Goal: Task Accomplishment & Management: Manage account settings

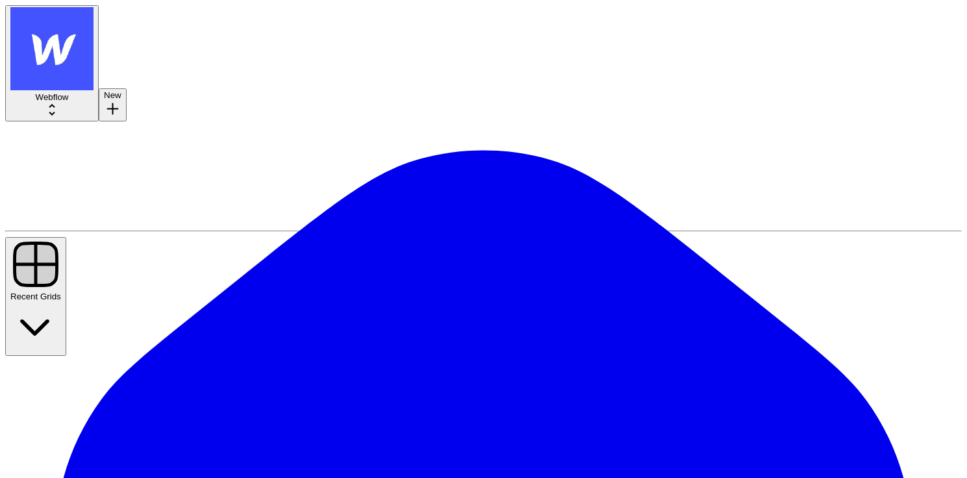
scroll to position [2052, 0]
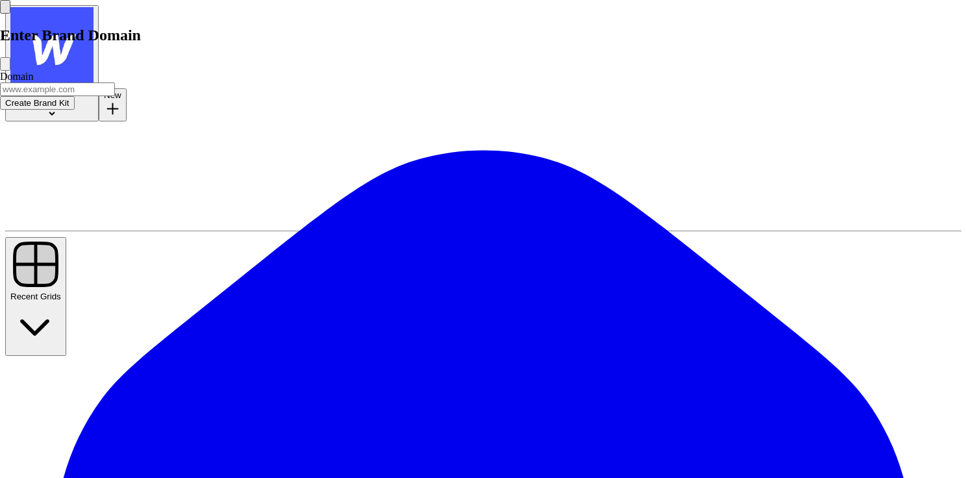
click at [115, 96] on input "Domain" at bounding box center [57, 90] width 115 height 14
click at [10, 71] on button "Close modal" at bounding box center [5, 64] width 10 height 14
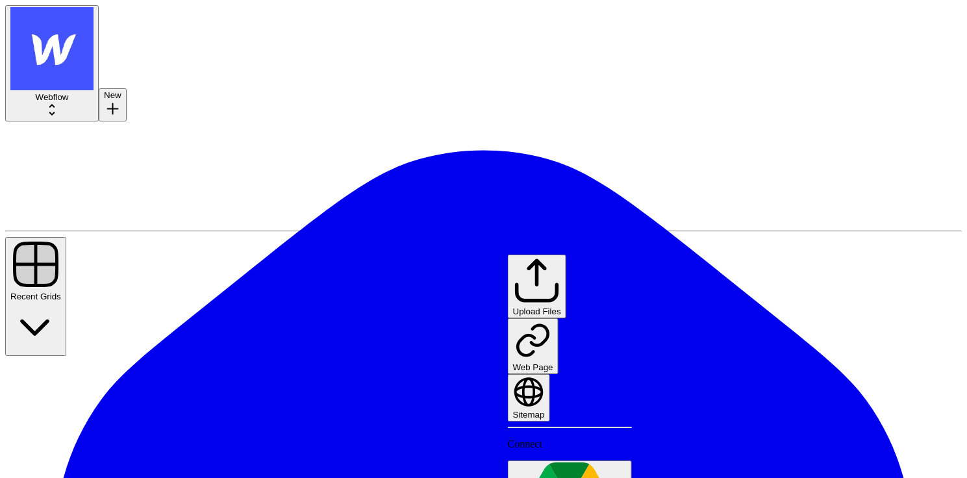
click at [561, 307] on span "Upload Files" at bounding box center [537, 312] width 48 height 10
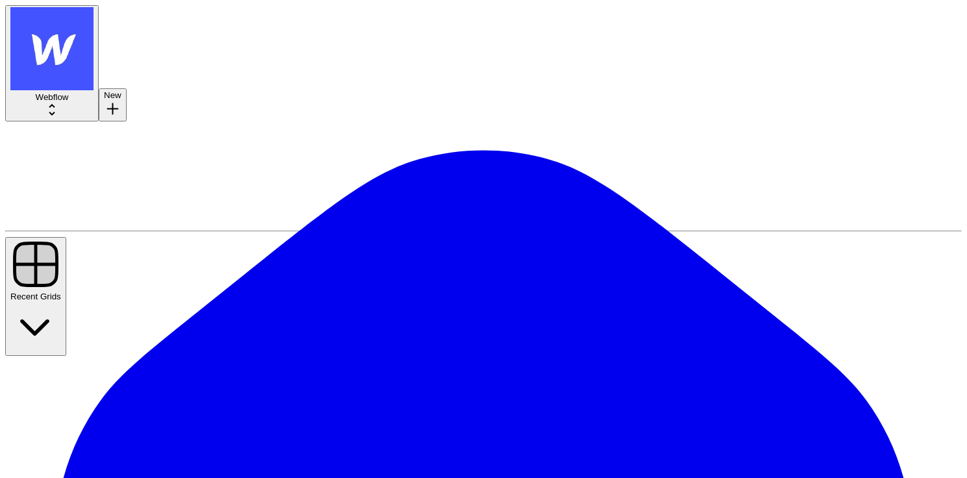
scroll to position [1103, 0]
drag, startPoint x: 541, startPoint y: 104, endPoint x: 633, endPoint y: 104, distance: 92.3
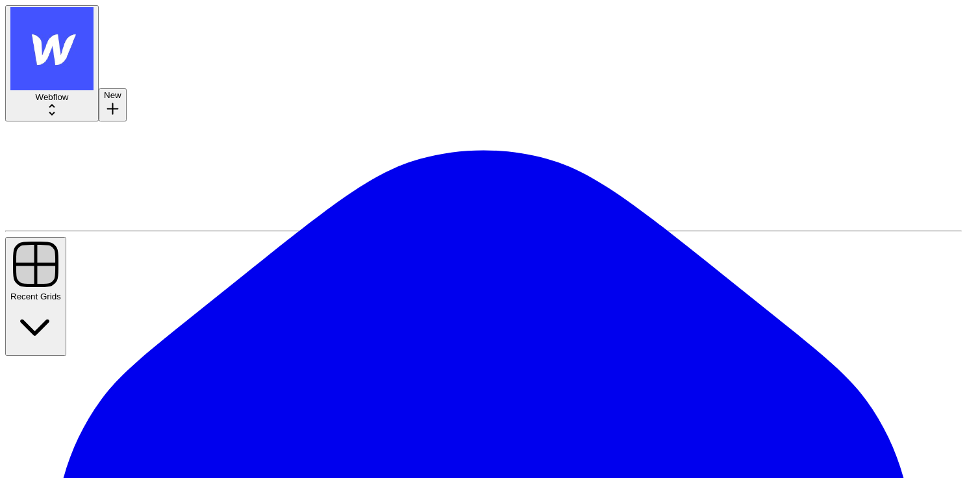
drag, startPoint x: 627, startPoint y: 228, endPoint x: 557, endPoint y: 163, distance: 95.6
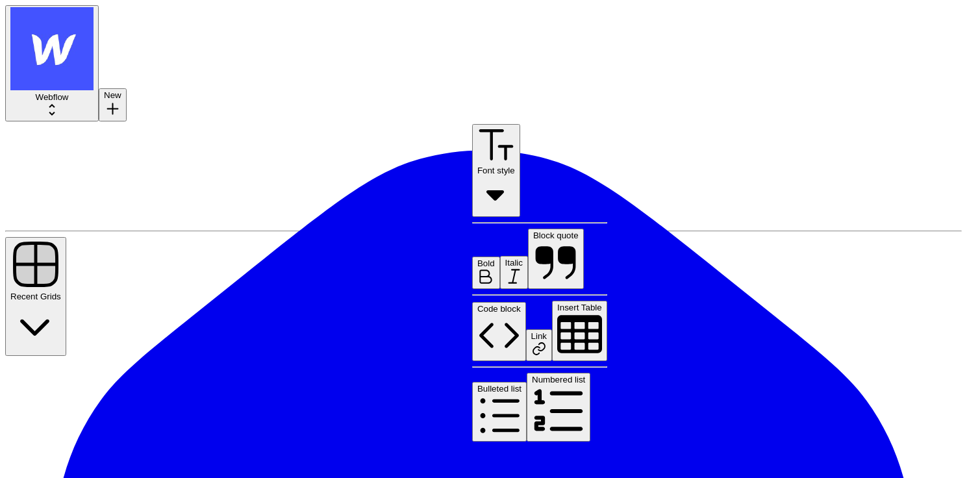
scroll to position [161, 0]
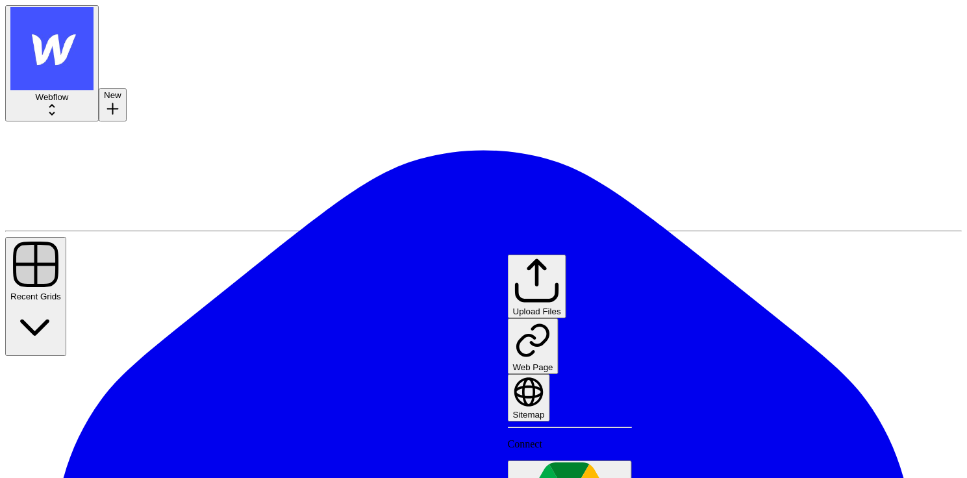
click at [545, 410] on span "Sitemap" at bounding box center [529, 415] width 32 height 10
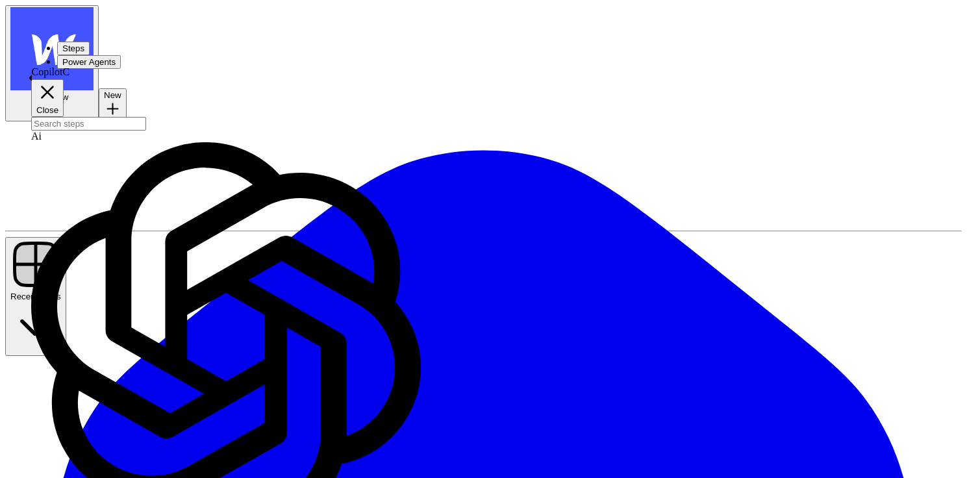
click at [121, 55] on button "Power Agents" at bounding box center [89, 62] width 64 height 14
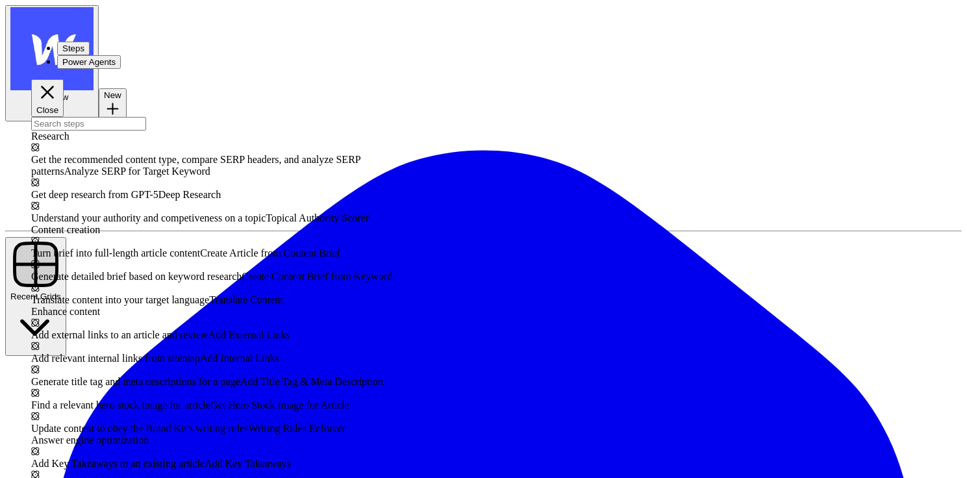
scroll to position [233, 0]
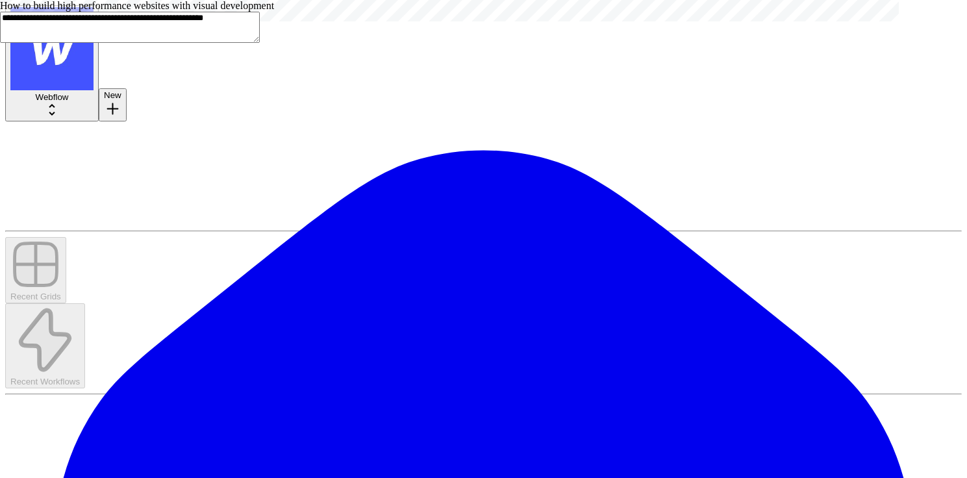
drag, startPoint x: 264, startPoint y: 149, endPoint x: 149, endPoint y: 128, distance: 117.5
click at [149, 43] on textarea "**********" at bounding box center [130, 27] width 260 height 31
click at [260, 43] on textarea "**********" at bounding box center [130, 27] width 260 height 31
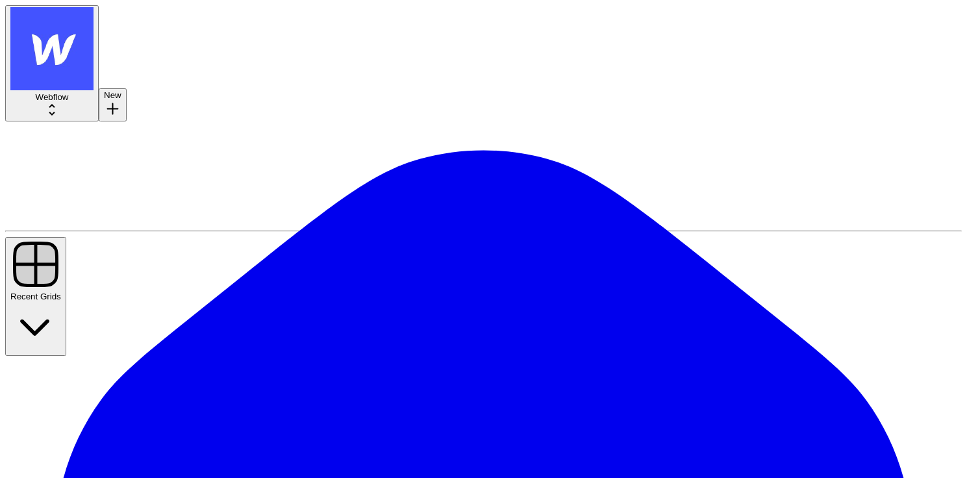
click at [94, 92] on div "Webflow" at bounding box center [51, 105] width 83 height 27
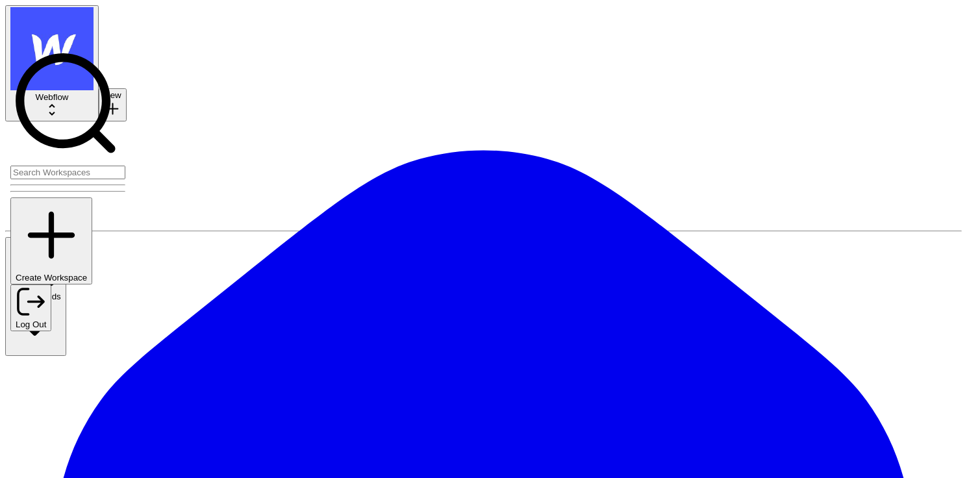
click at [87, 273] on span "Create Workspace" at bounding box center [51, 278] width 71 height 10
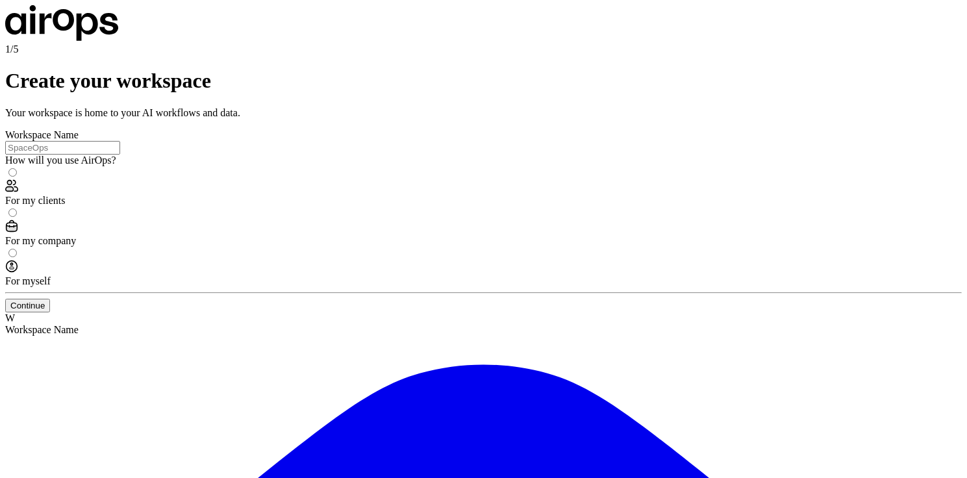
click at [289, 155] on div at bounding box center [483, 148] width 957 height 14
paste input "https://www.mytelescope.io/"
drag, startPoint x: 223, startPoint y: 222, endPoint x: 29, endPoint y: 222, distance: 194.3
click at [29, 222] on div "1/5 Create your workspace Your workspace is home to your AI workflows and data.…" at bounding box center [483, 178] width 957 height 269
paste input "MyTelescope"
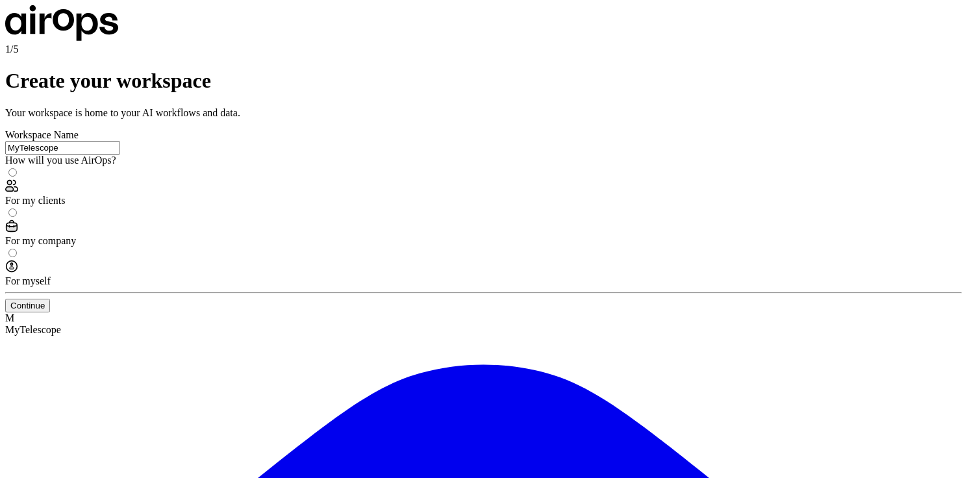
type input "MyTelescope"
click at [312, 287] on label "For myself" at bounding box center [483, 267] width 957 height 39
click at [76, 246] on span "For my company" at bounding box center [40, 240] width 71 height 11
click at [50, 312] on button "Continue" at bounding box center [27, 306] width 45 height 14
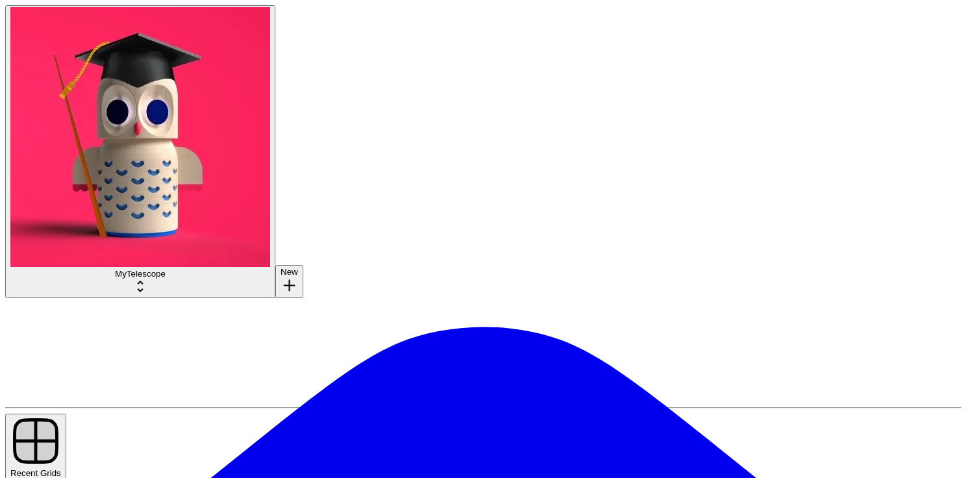
click at [107, 40] on button "MyTelescope" at bounding box center [140, 151] width 270 height 293
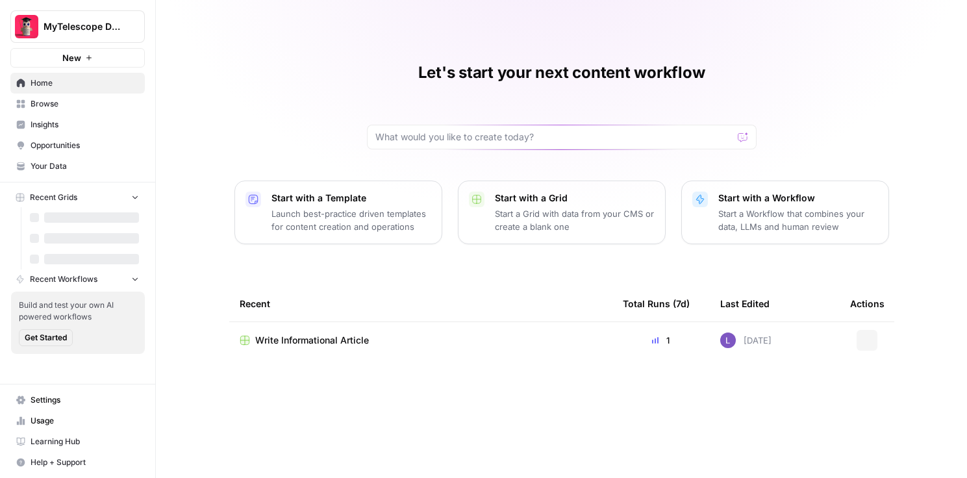
drag, startPoint x: 70, startPoint y: 27, endPoint x: 83, endPoint y: 42, distance: 19.8
click at [70, 27] on span "MyTelescope Demo" at bounding box center [83, 26] width 79 height 13
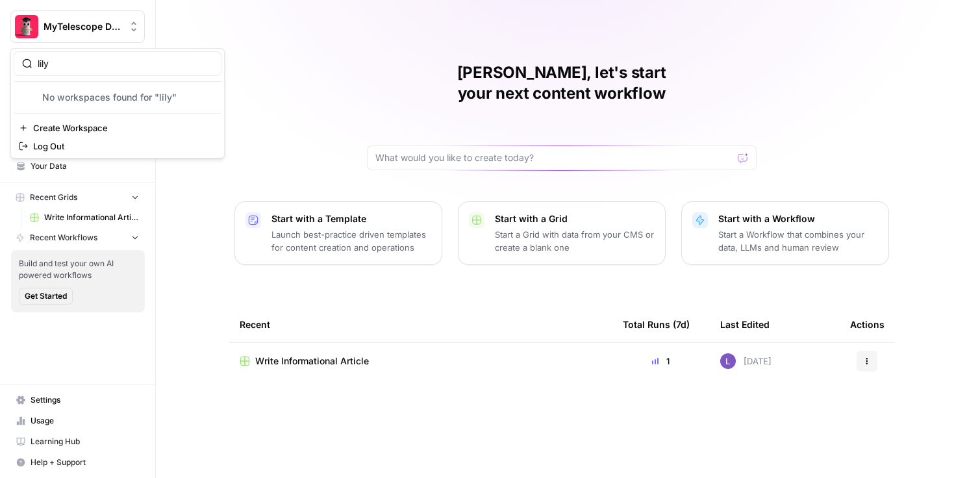
type input "lil"
click at [118, 23] on span "MyTelescope Demo" at bounding box center [83, 26] width 79 height 13
click at [118, 22] on span "MyTelescope Demo" at bounding box center [83, 26] width 79 height 13
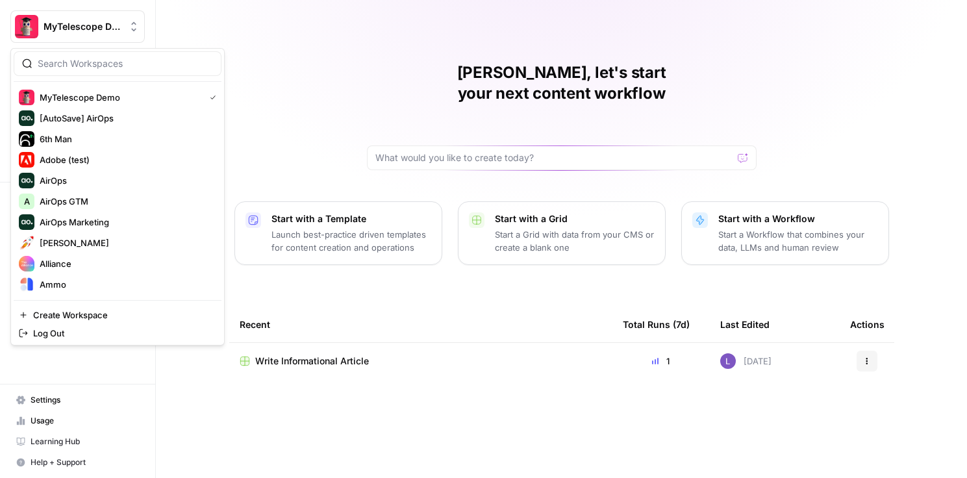
click at [112, 60] on input "search" at bounding box center [125, 63] width 175 height 13
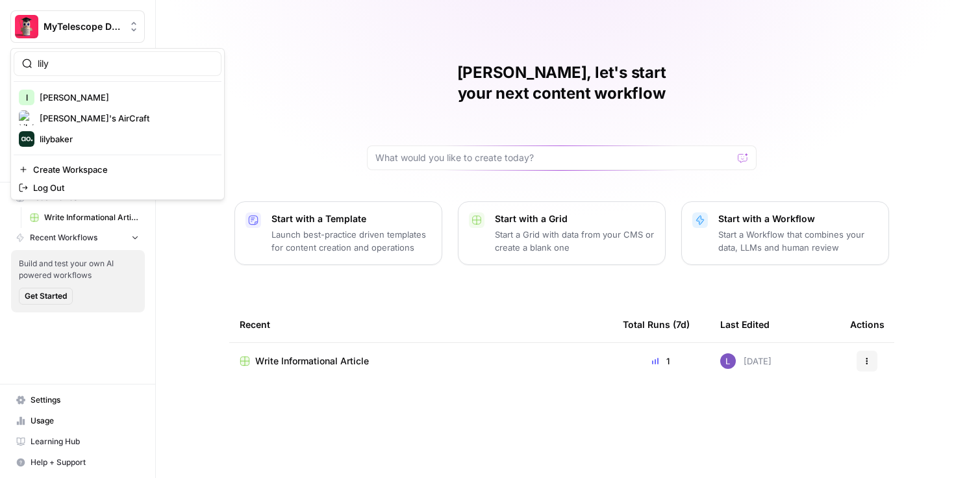
type input "lily"
click at [76, 110] on div "[PERSON_NAME]'s AirCraft" at bounding box center [118, 118] width 198 height 16
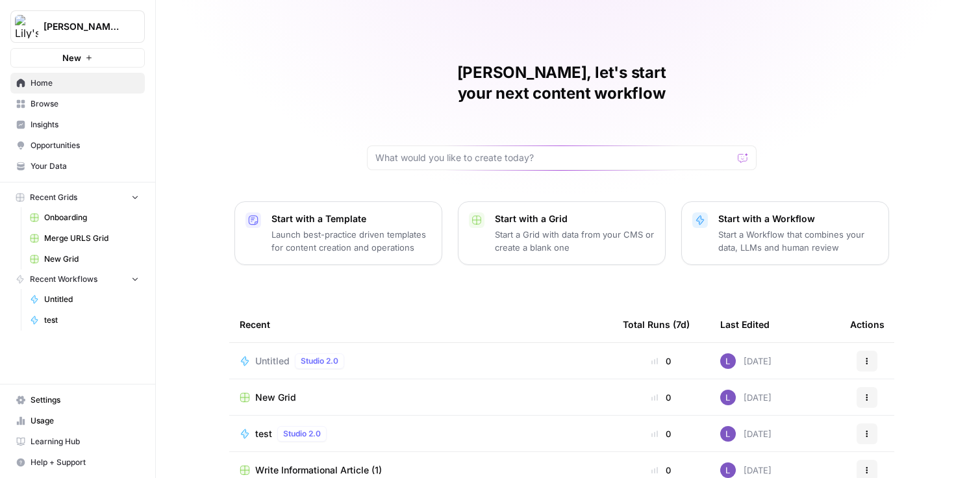
click at [47, 97] on link "Browse" at bounding box center [77, 104] width 134 height 21
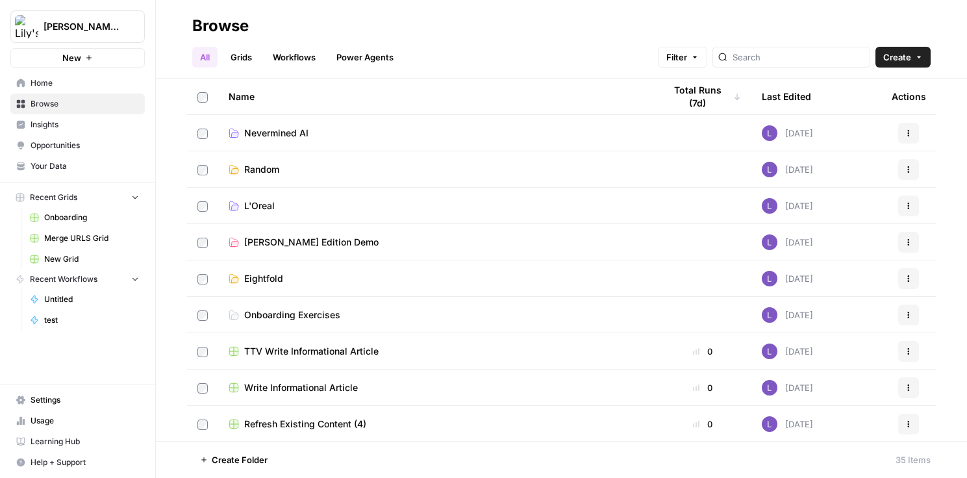
click at [290, 42] on div "All Grids Workflows Power Agents Filter Create" at bounding box center [561, 51] width 739 height 31
click at [296, 41] on div "All Grids Workflows Power Agents Filter Create" at bounding box center [561, 51] width 739 height 31
click at [301, 52] on link "Workflows" at bounding box center [294, 57] width 58 height 21
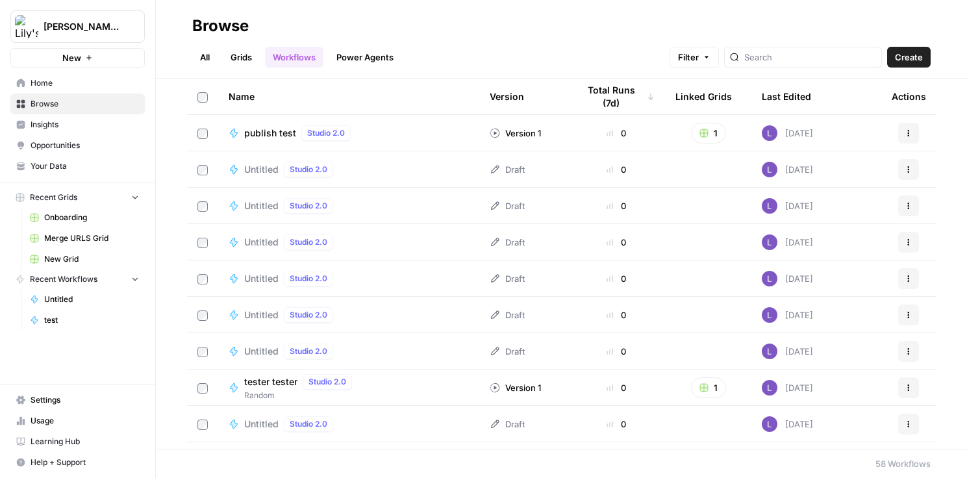
click at [898, 60] on span "Create" at bounding box center [909, 57] width 28 height 13
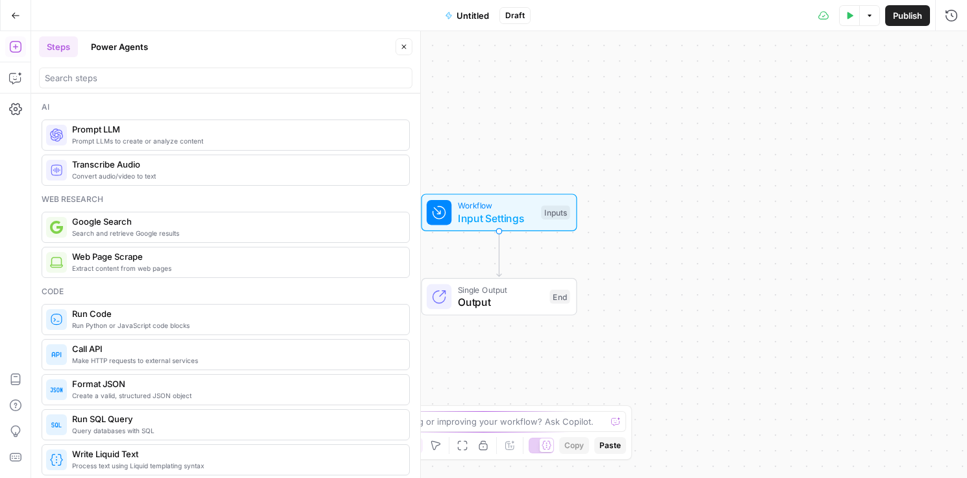
click at [10, 11] on button "Go Back" at bounding box center [15, 15] width 23 height 23
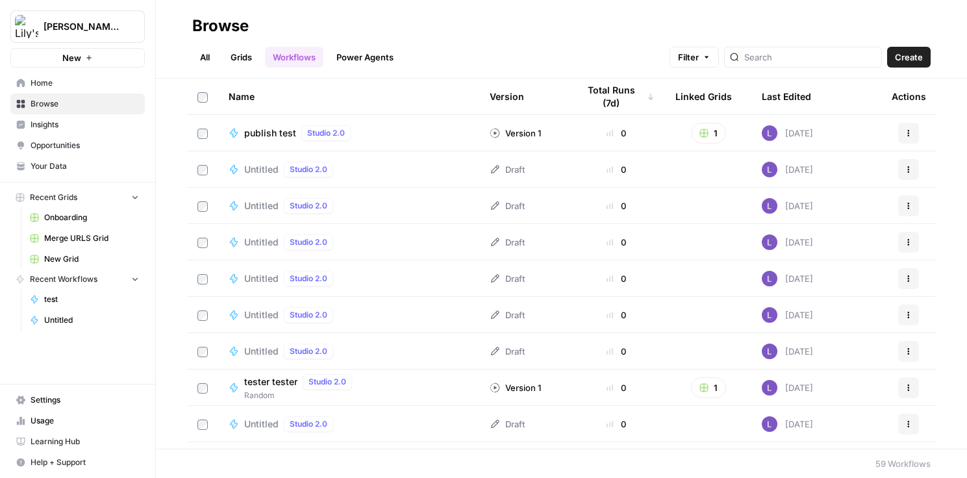
click at [62, 394] on link "Settings" at bounding box center [77, 400] width 134 height 21
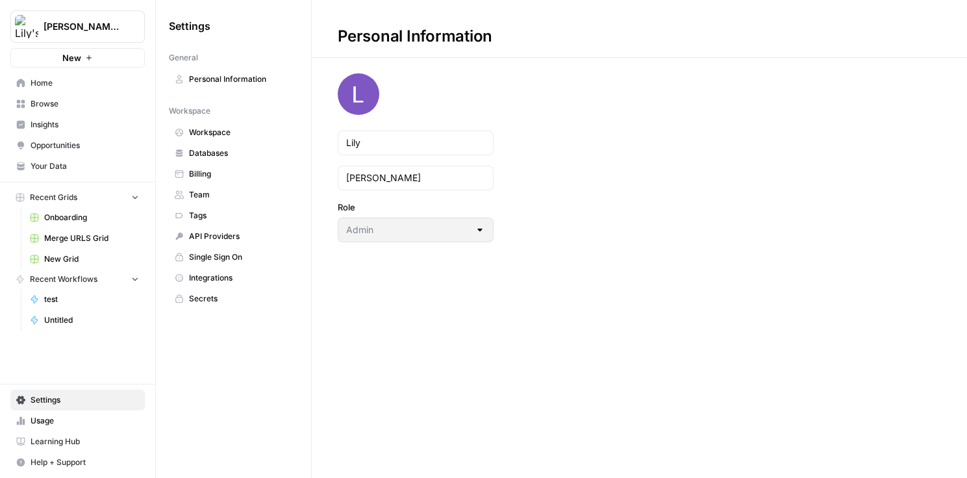
click at [218, 129] on span "Workspace" at bounding box center [240, 133] width 103 height 12
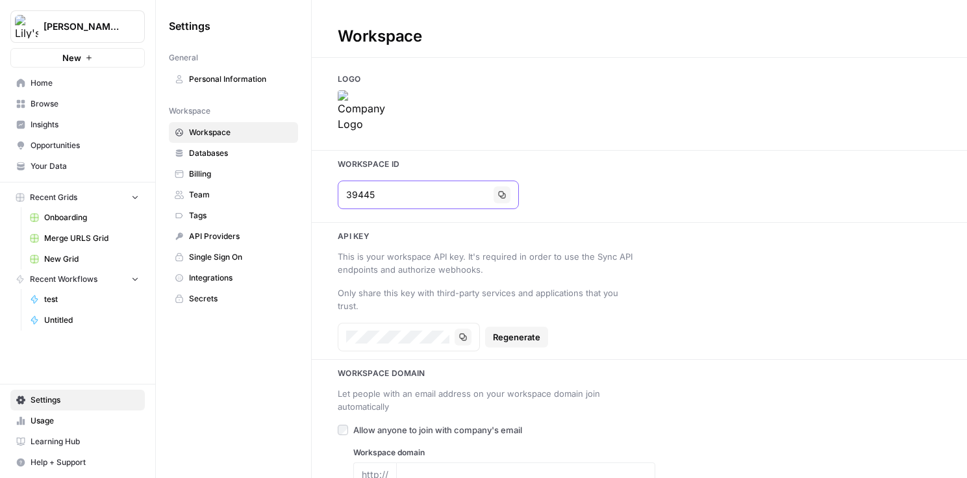
click at [494, 201] on button "Copy" at bounding box center [502, 194] width 17 height 17
click at [368, 119] on img at bounding box center [364, 116] width 52 height 52
click at [107, 34] on button "[PERSON_NAME]'s AirCraft" at bounding box center [77, 26] width 134 height 32
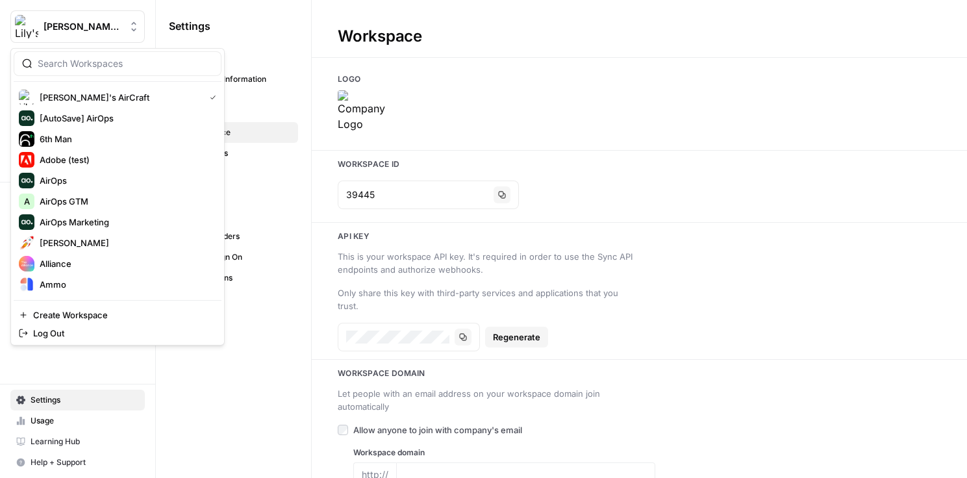
click at [268, 177] on span "Billing" at bounding box center [240, 174] width 103 height 12
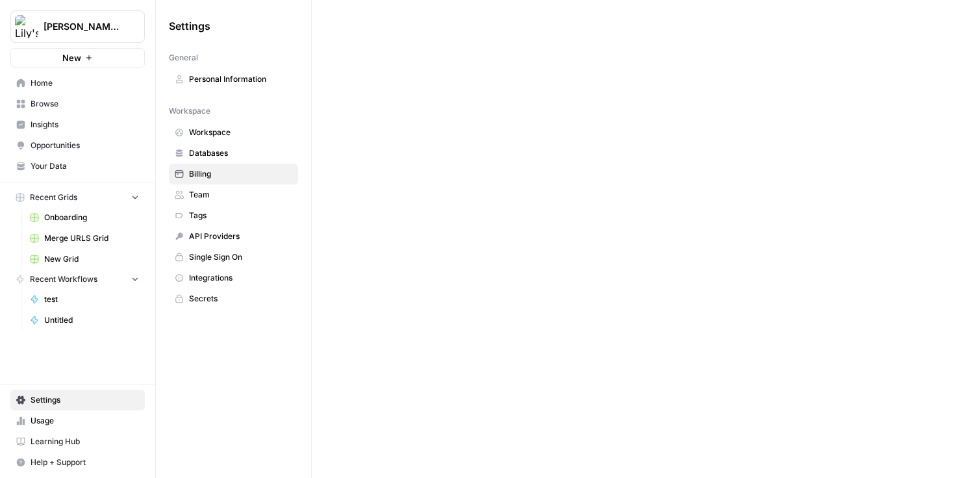
click at [68, 108] on span "Browse" at bounding box center [85, 104] width 108 height 12
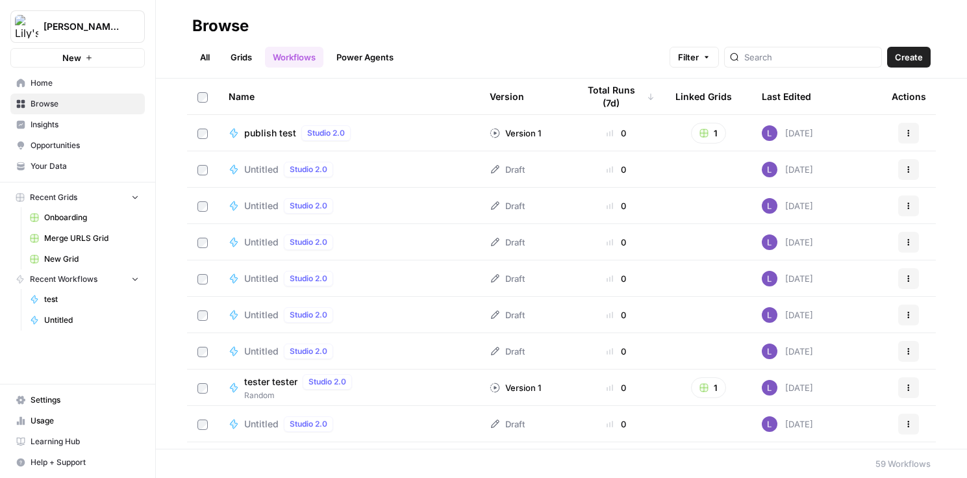
click at [248, 67] on link "Grids" at bounding box center [241, 57] width 37 height 21
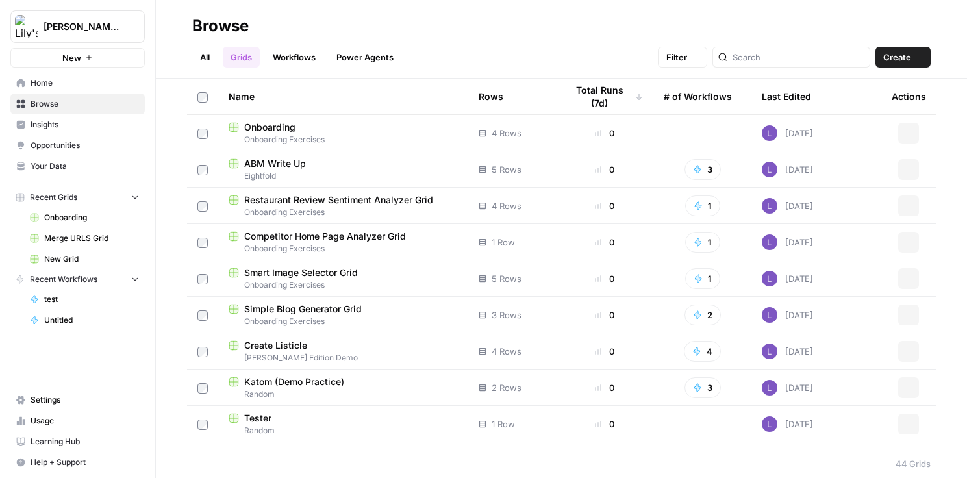
click at [281, 66] on link "Workflows" at bounding box center [294, 57] width 58 height 21
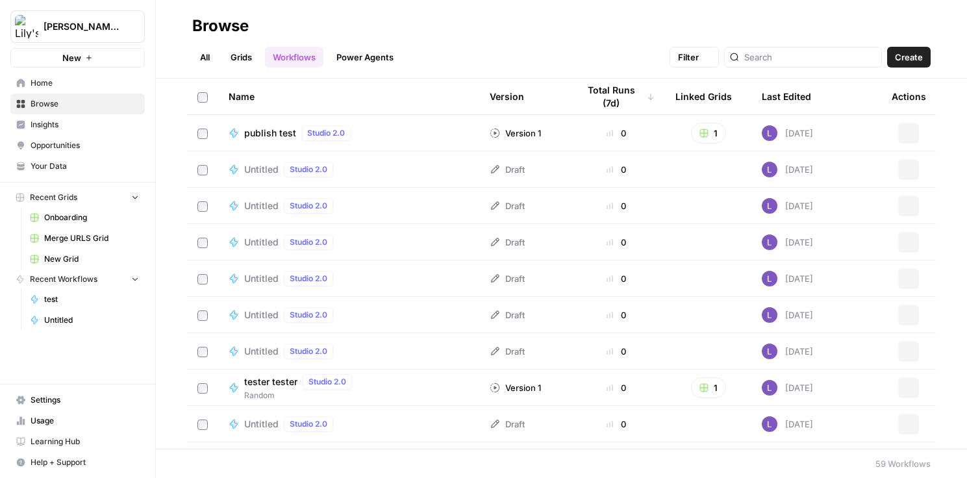
click at [266, 118] on td "publish test Studio 2.0" at bounding box center [348, 133] width 261 height 36
click at [276, 134] on span "publish test" at bounding box center [270, 133] width 52 height 13
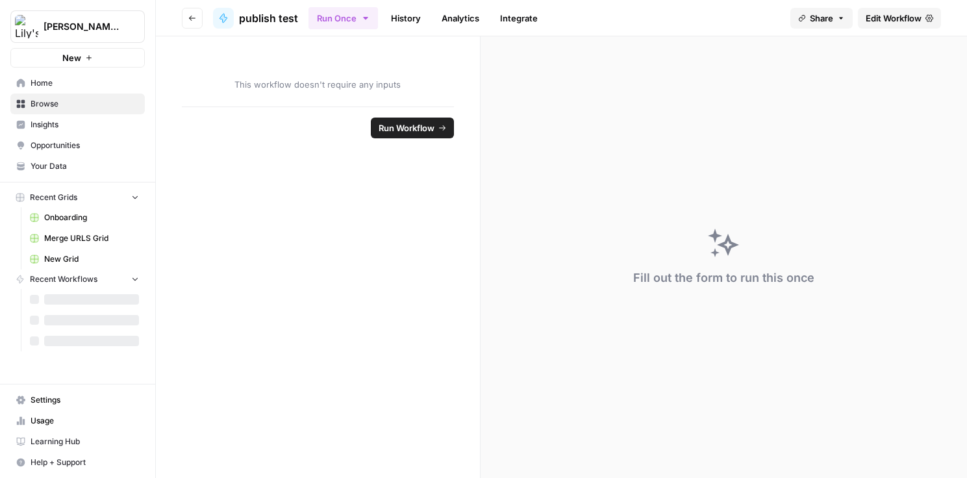
click at [884, 12] on span "Edit Workflow" at bounding box center [894, 18] width 56 height 13
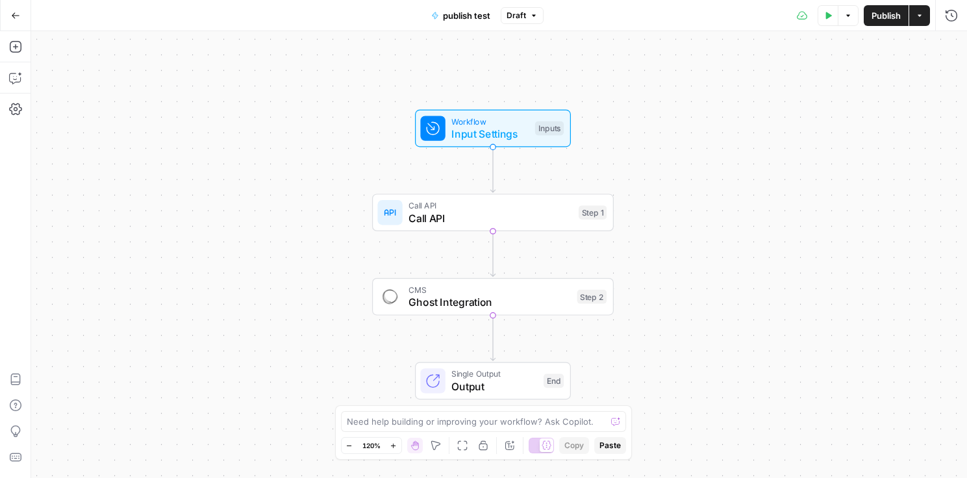
click at [14, 8] on button "Go Back" at bounding box center [15, 15] width 23 height 23
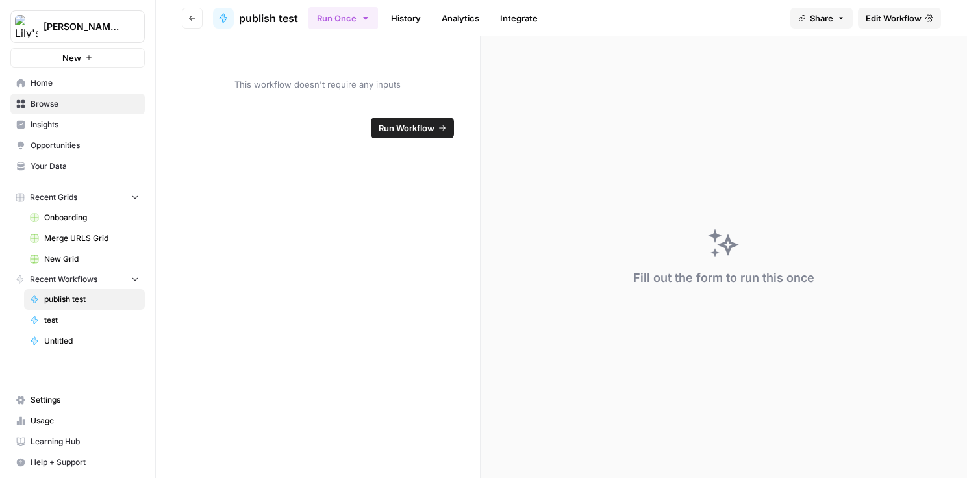
click at [84, 37] on button "[PERSON_NAME]'s AirCraft" at bounding box center [77, 26] width 134 height 32
click at [45, 409] on link "Settings" at bounding box center [77, 400] width 134 height 21
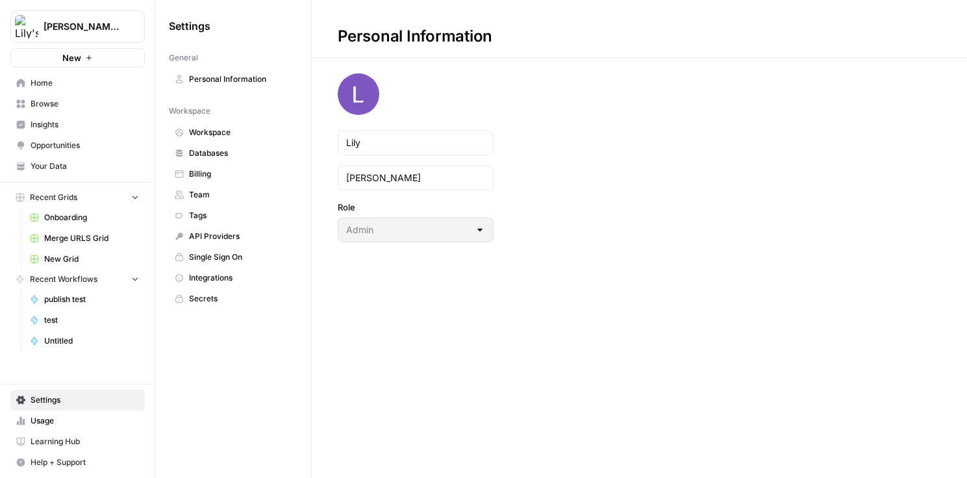
click at [237, 139] on link "Workspace" at bounding box center [233, 132] width 129 height 21
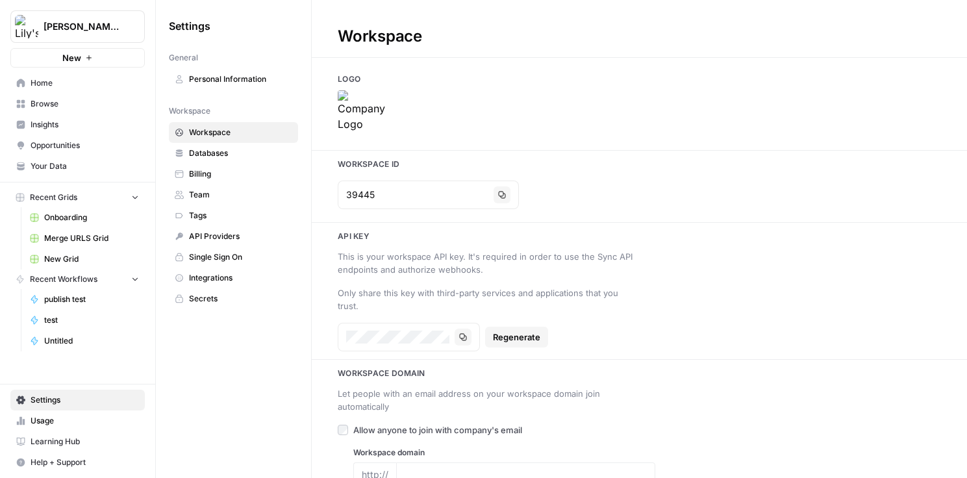
click at [396, 120] on div at bounding box center [640, 116] width 656 height 52
click at [359, 116] on img at bounding box center [364, 116] width 52 height 52
click at [62, 102] on span "Browse" at bounding box center [85, 104] width 108 height 12
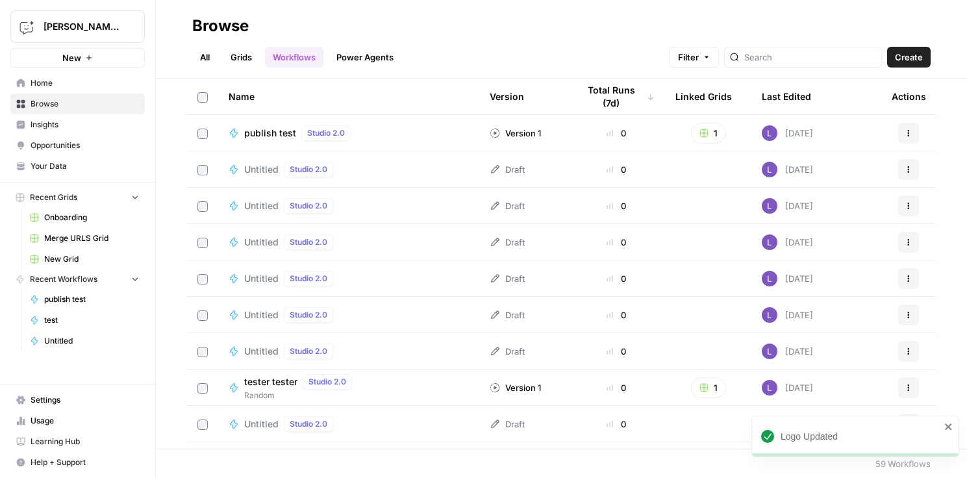
click at [269, 133] on span "publish test" at bounding box center [270, 133] width 52 height 13
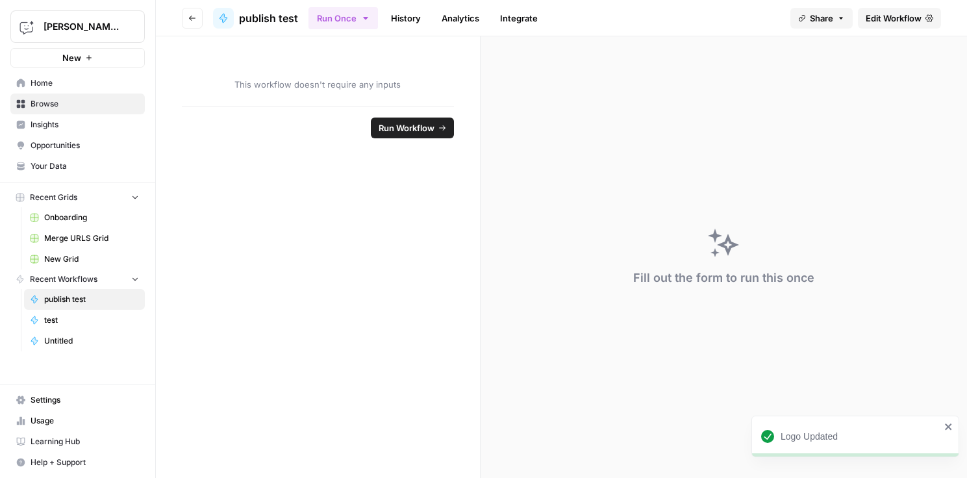
click at [871, 8] on link "Edit Workflow" at bounding box center [899, 18] width 83 height 21
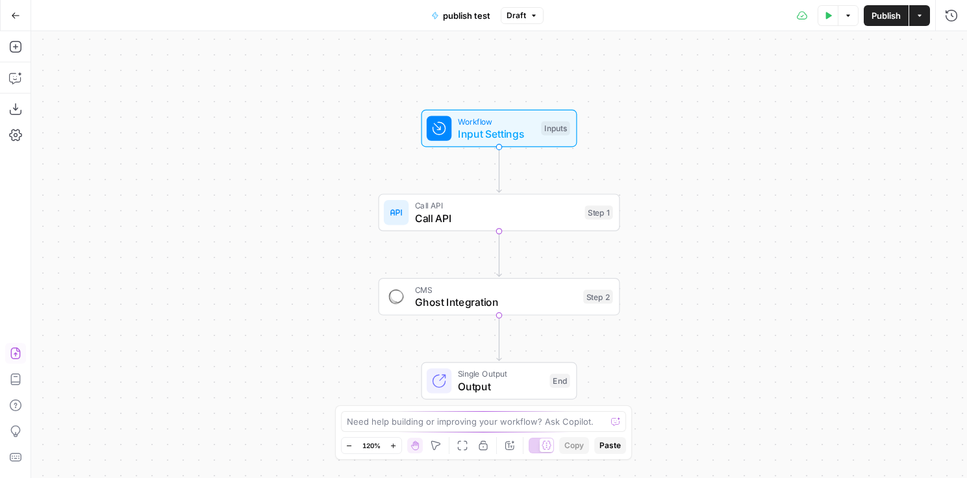
click at [21, 354] on icon "button" at bounding box center [15, 353] width 13 height 13
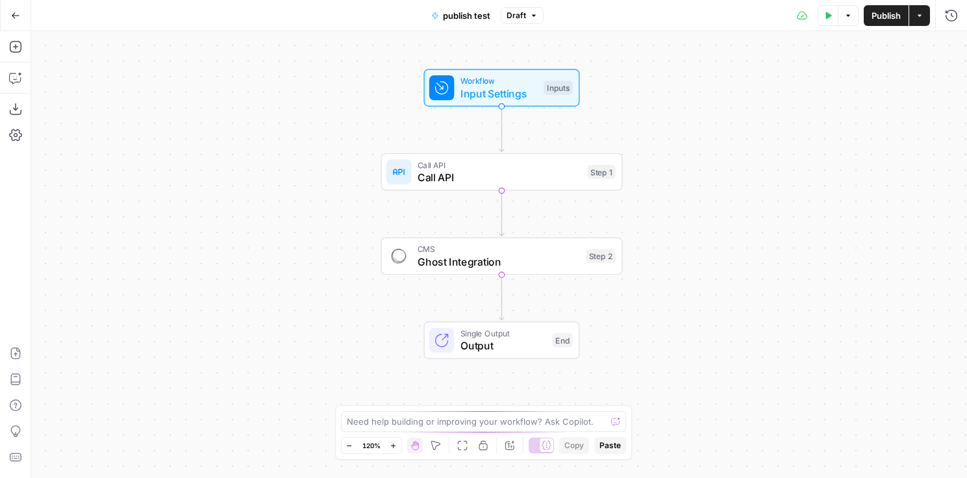
click at [19, 14] on button "Go Back" at bounding box center [15, 15] width 23 height 23
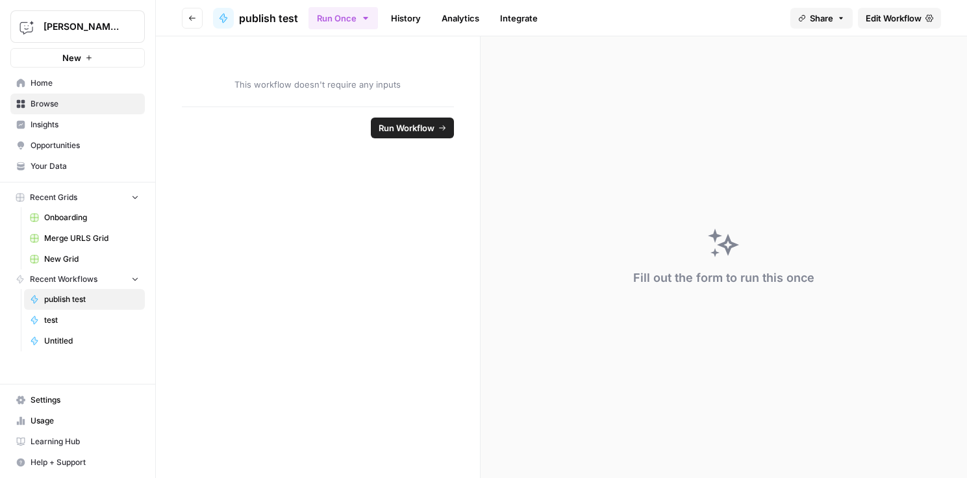
click at [190, 13] on button "Go back" at bounding box center [192, 18] width 21 height 21
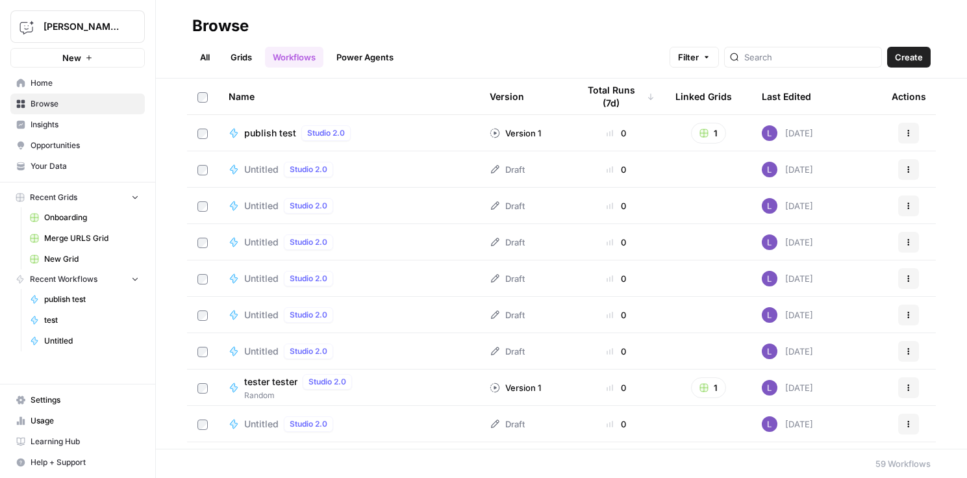
click at [79, 394] on span "Settings" at bounding box center [85, 400] width 108 height 12
